Goal: Task Accomplishment & Management: Complete application form

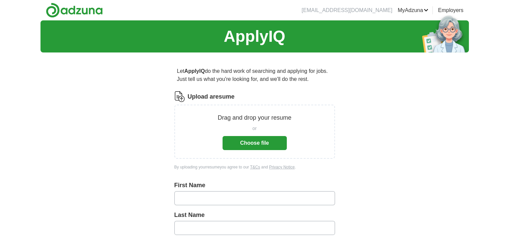
click at [229, 139] on button "Choose file" at bounding box center [254, 143] width 64 height 14
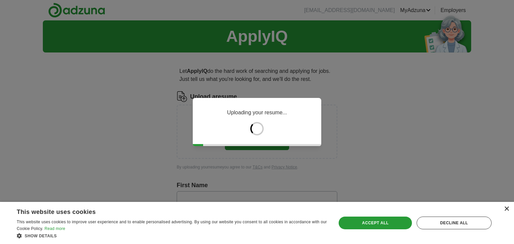
click at [506, 209] on div "×" at bounding box center [506, 209] width 5 height 5
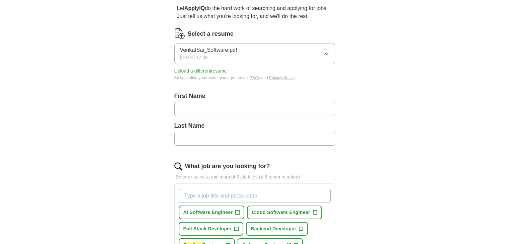
scroll to position [67, 0]
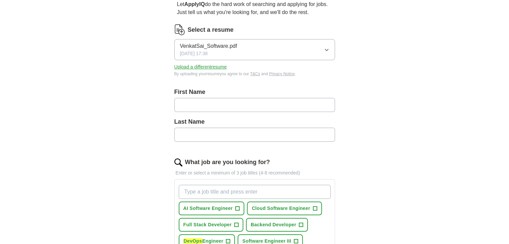
click at [284, 102] on input "text" at bounding box center [254, 105] width 160 height 14
type input "**********"
type input "******"
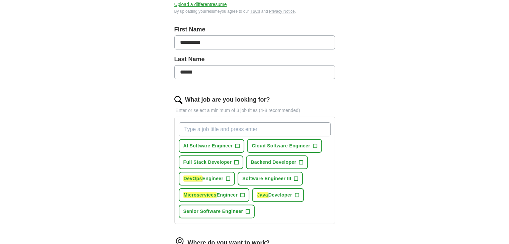
scroll to position [134, 0]
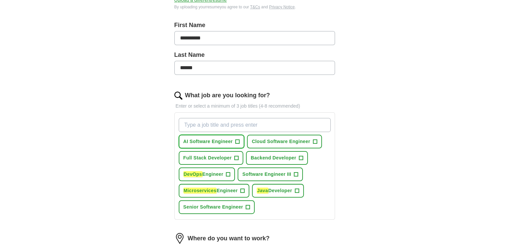
click at [230, 142] on span "AI Software Engineer" at bounding box center [207, 141] width 49 height 7
click at [272, 159] on span "Backend Developer" at bounding box center [272, 157] width 45 height 7
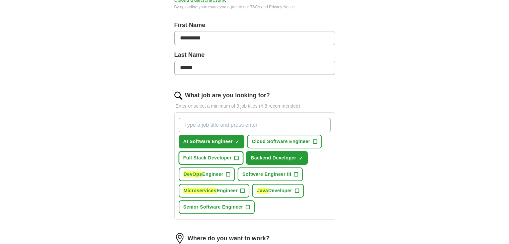
click at [188, 158] on span "Full Stack Developer" at bounding box center [207, 157] width 48 height 7
click at [280, 168] on button "Software Engineer III +" at bounding box center [269, 175] width 65 height 14
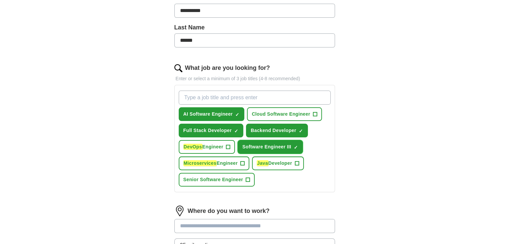
scroll to position [201, 0]
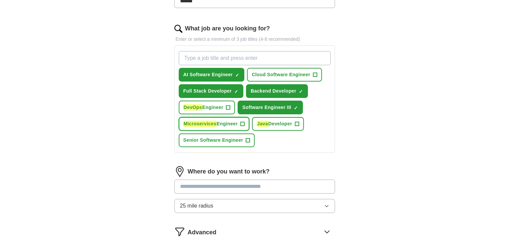
click at [202, 125] on em "Microservices" at bounding box center [199, 124] width 33 height 6
drag, startPoint x: 272, startPoint y: 126, endPoint x: 235, endPoint y: 137, distance: 39.3
click at [273, 127] on button "Java Developer +" at bounding box center [277, 124] width 51 height 14
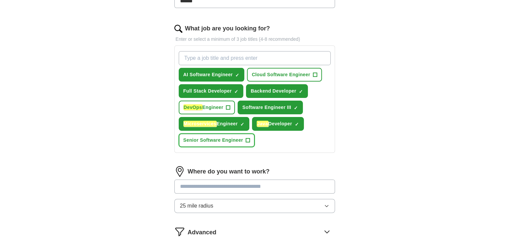
click at [207, 144] on button "Senior Software Engineer +" at bounding box center [217, 140] width 76 height 14
click at [248, 57] on input "What job are you looking for?" at bounding box center [255, 58] width 152 height 14
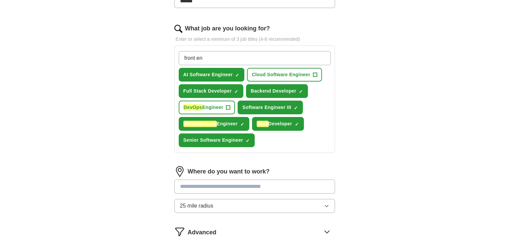
type input "front end"
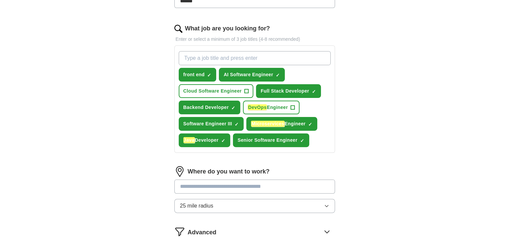
click at [226, 55] on input "What job are you looking for?" at bounding box center [255, 58] width 152 height 14
type input "software devloper"
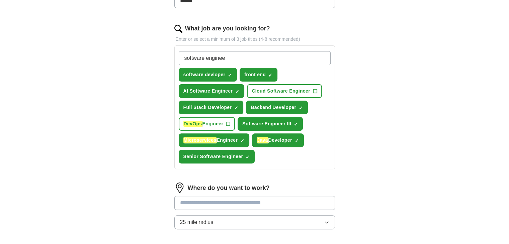
type input "software engineer"
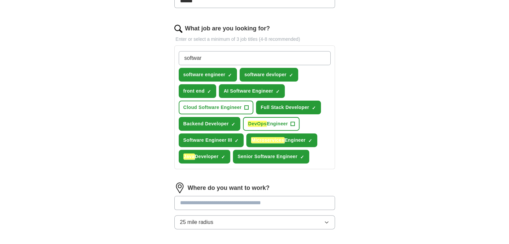
type input "software"
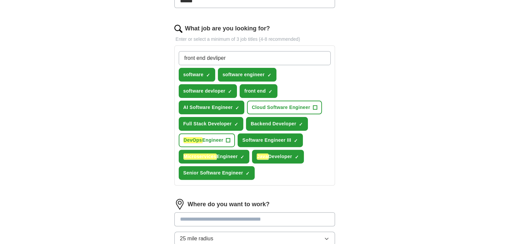
type input "front end developer"
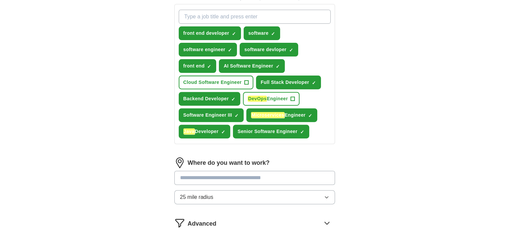
scroll to position [301, 0]
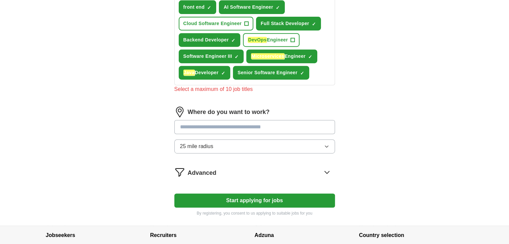
click at [306, 113] on div "Where do you want to work? 25 mile radius" at bounding box center [254, 133] width 160 height 52
type input "***"
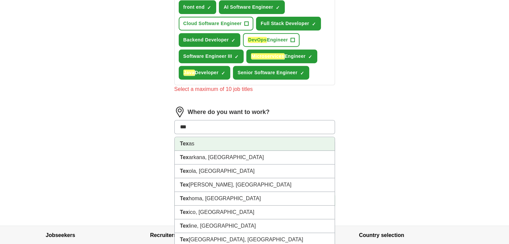
click at [190, 138] on li "Tex as" at bounding box center [255, 144] width 160 height 14
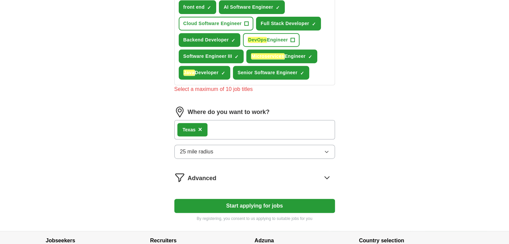
click at [228, 143] on div "Where do you want to work? Tex as × 25 mile radius" at bounding box center [254, 136] width 160 height 58
click at [237, 150] on button "25 mile radius" at bounding box center [254, 152] width 160 height 14
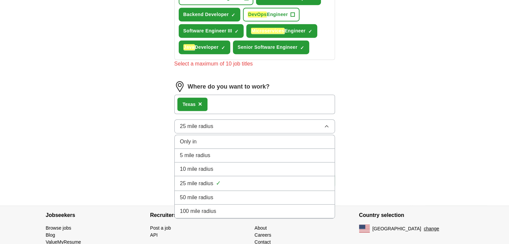
scroll to position [352, 0]
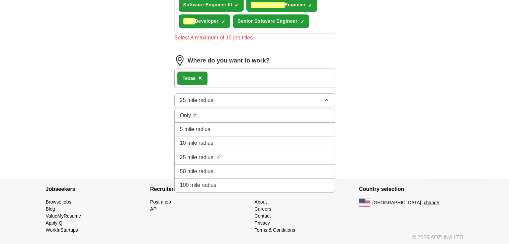
click at [202, 187] on li "100 mile radius" at bounding box center [255, 186] width 160 height 14
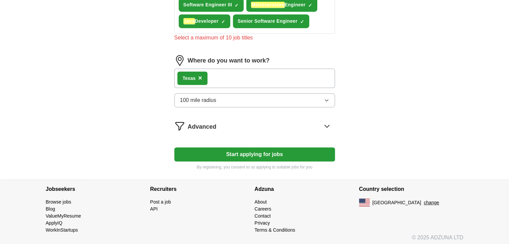
click at [269, 123] on div "Advanced" at bounding box center [261, 126] width 147 height 11
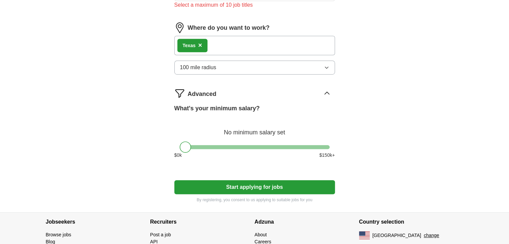
scroll to position [418, 0]
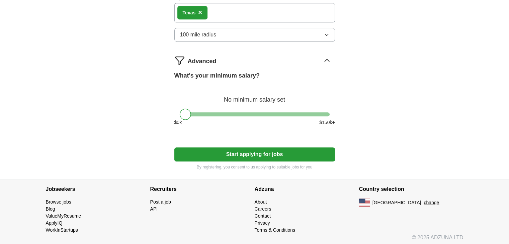
click at [261, 148] on button "Start applying for jobs" at bounding box center [254, 154] width 160 height 14
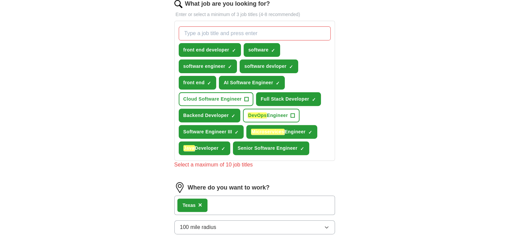
scroll to position [214, 0]
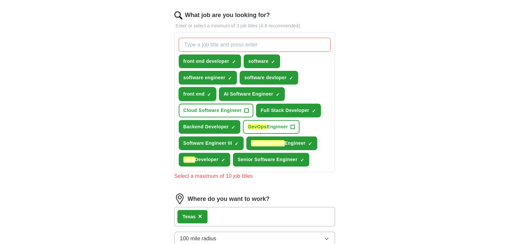
click at [0, 0] on span "×" at bounding box center [0, 0] width 0 height 0
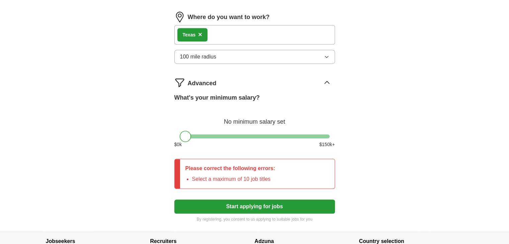
scroll to position [448, 0]
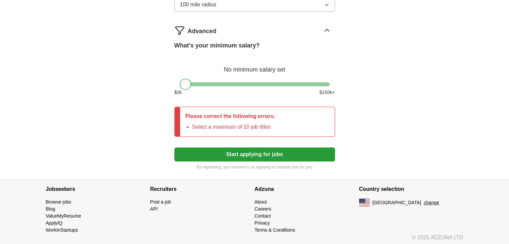
click at [301, 157] on button "Start applying for jobs" at bounding box center [254, 154] width 160 height 14
drag, startPoint x: 296, startPoint y: 155, endPoint x: 293, endPoint y: 150, distance: 5.2
click at [296, 154] on button "Start applying for jobs" at bounding box center [254, 154] width 160 height 14
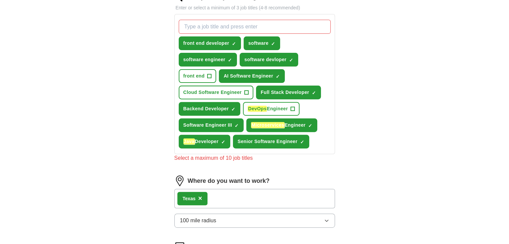
scroll to position [247, 0]
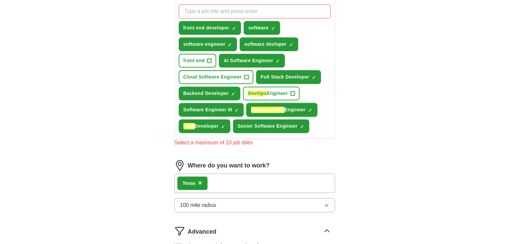
click at [0, 0] on span "×" at bounding box center [0, 0] width 0 height 0
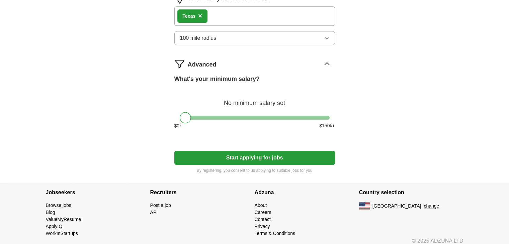
scroll to position [410, 0]
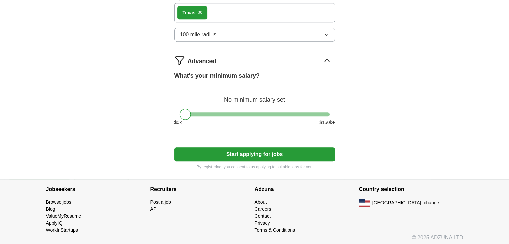
click at [260, 151] on button "Start applying for jobs" at bounding box center [254, 154] width 160 height 14
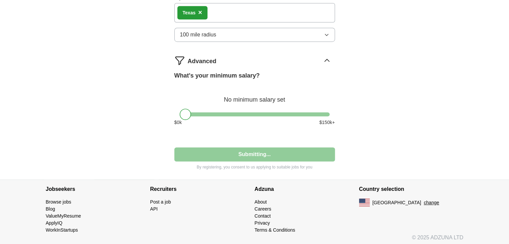
select select "**"
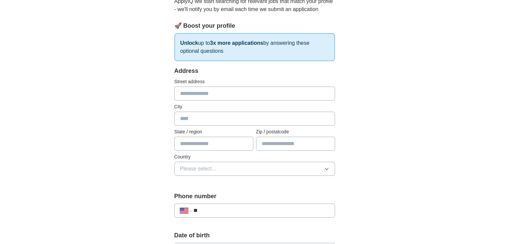
scroll to position [100, 0]
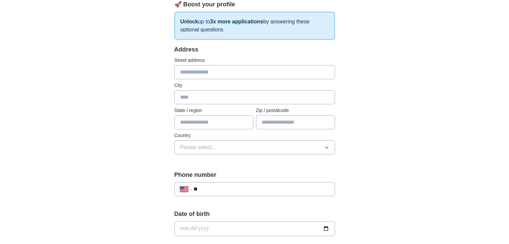
click at [185, 69] on input "text" at bounding box center [254, 72] width 160 height 14
type input "*******"
type input "**"
type input "*****"
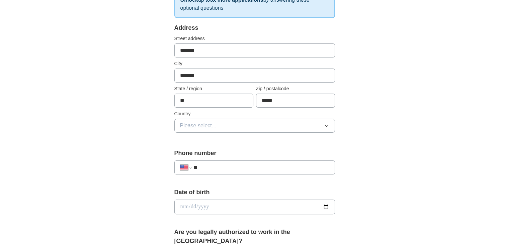
scroll to position [134, 0]
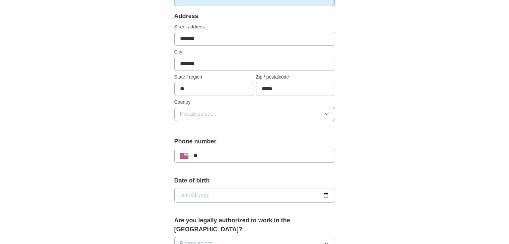
click at [231, 115] on button "Please select..." at bounding box center [254, 114] width 160 height 14
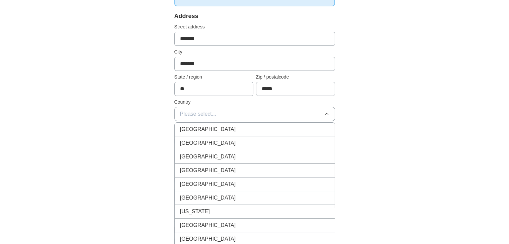
click at [233, 139] on div "[GEOGRAPHIC_DATA]" at bounding box center [254, 143] width 149 height 8
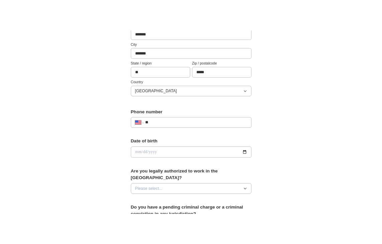
scroll to position [201, 0]
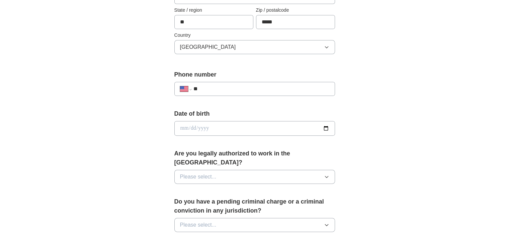
click at [211, 86] on input "**" at bounding box center [261, 89] width 136 height 8
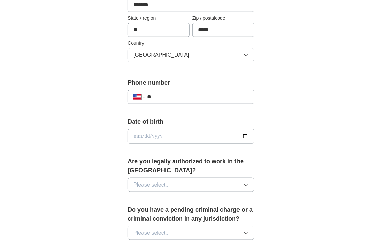
click at [193, 96] on input "**" at bounding box center [198, 97] width 102 height 8
paste input "**********"
type input "**********"
click at [243, 138] on input "date" at bounding box center [191, 136] width 126 height 15
click at [247, 134] on input "**********" at bounding box center [191, 136] width 126 height 15
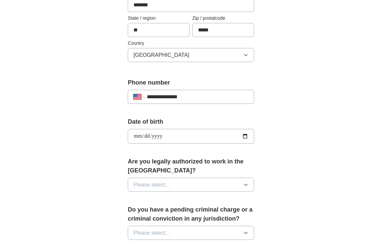
click at [244, 133] on input "**********" at bounding box center [191, 136] width 126 height 15
type input "**********"
click at [100, 158] on div "**********" at bounding box center [191, 128] width 342 height 617
click at [183, 184] on button "Please select..." at bounding box center [191, 185] width 126 height 14
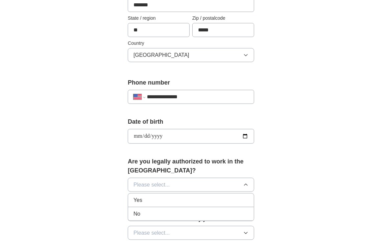
click at [190, 197] on div "Yes" at bounding box center [190, 200] width 115 height 8
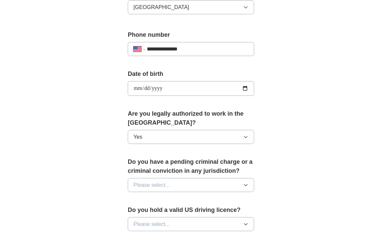
scroll to position [301, 0]
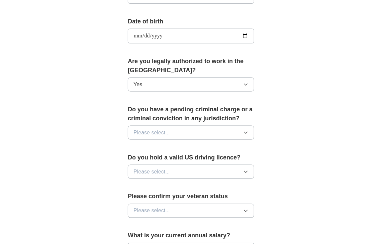
click at [198, 132] on button "Please select..." at bounding box center [191, 133] width 126 height 14
click at [202, 158] on div "No" at bounding box center [190, 162] width 115 height 8
click at [207, 168] on button "Please select..." at bounding box center [191, 172] width 126 height 14
click at [191, 197] on div "No" at bounding box center [190, 201] width 115 height 8
click at [183, 174] on button "No" at bounding box center [191, 172] width 126 height 14
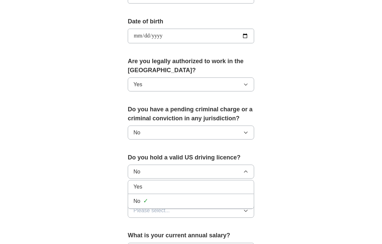
click at [190, 185] on div "Yes" at bounding box center [190, 187] width 115 height 8
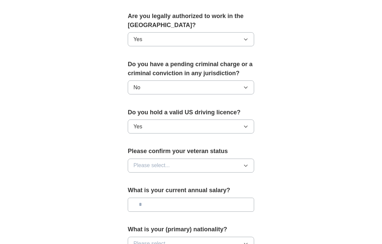
scroll to position [401, 0]
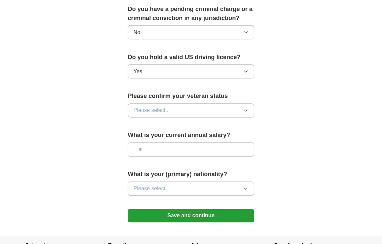
click at [166, 107] on span "Please select..." at bounding box center [151, 111] width 36 height 8
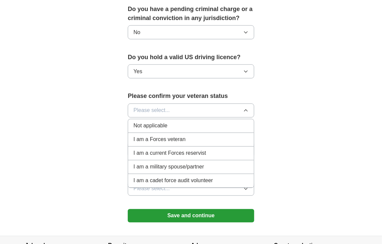
click at [175, 128] on li "Not applicable" at bounding box center [191, 126] width 126 height 14
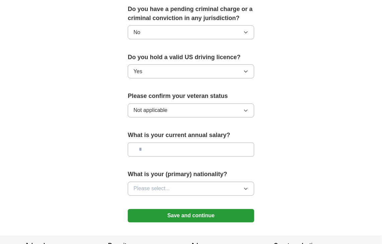
click at [225, 143] on input "text" at bounding box center [191, 150] width 126 height 14
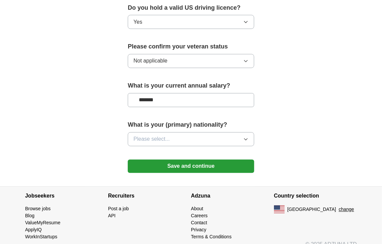
scroll to position [459, 0]
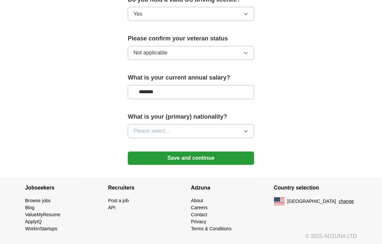
type input "*******"
click at [175, 128] on button "Please select..." at bounding box center [191, 131] width 126 height 14
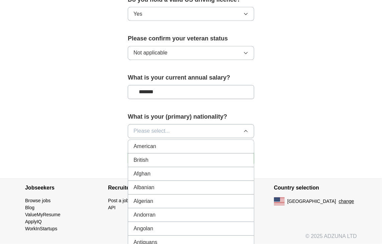
click at [152, 130] on span "Please select..." at bounding box center [151, 131] width 36 height 8
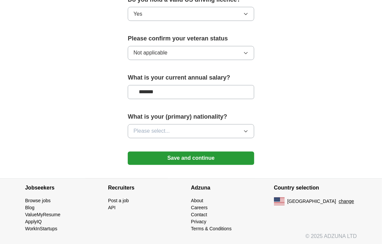
click at [150, 127] on span "Please select..." at bounding box center [151, 131] width 36 height 8
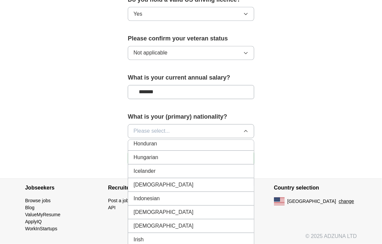
scroll to position [1070, 0]
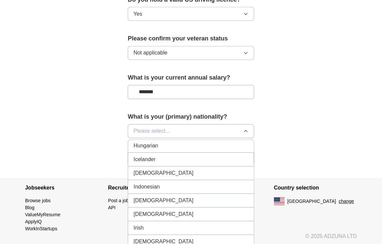
click at [185, 171] on li "[DEMOGRAPHIC_DATA]" at bounding box center [191, 174] width 126 height 14
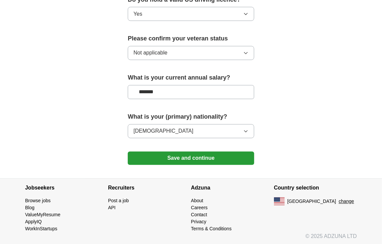
drag, startPoint x: 224, startPoint y: 160, endPoint x: 227, endPoint y: 154, distance: 6.6
click at [227, 158] on button "Save and continue" at bounding box center [191, 158] width 126 height 13
